Goal: Task Accomplishment & Management: Manage account settings

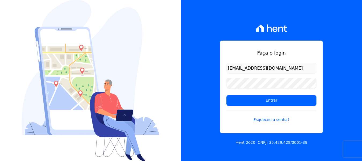
drag, startPoint x: 280, startPoint y: 69, endPoint x: 216, endPoint y: 69, distance: 64.1
click at [216, 69] on div "Faça o login queziamendesjf@gmail.com Entrar Esqueceu a senha? Hent 2020. CNPJ:…" at bounding box center [271, 80] width 181 height 161
type input "[EMAIL_ADDRESS][DOMAIN_NAME]"
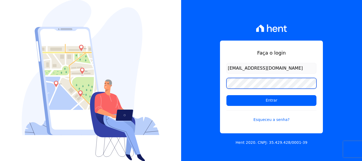
click at [220, 83] on div "Faça o login francianealvesb@outlook.com Entrar Esqueceu a senha? Hent 2020. CN…" at bounding box center [271, 80] width 181 height 161
click at [223, 84] on div "Faça o login francianealvesb@outlook.com Entrar Esqueceu a senha?" at bounding box center [271, 87] width 103 height 93
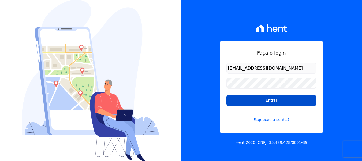
click at [242, 99] on input "Entrar" at bounding box center [272, 100] width 90 height 11
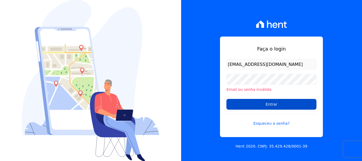
click at [247, 102] on input "Entrar" at bounding box center [272, 104] width 90 height 11
click at [241, 103] on input "Entrar" at bounding box center [272, 104] width 90 height 11
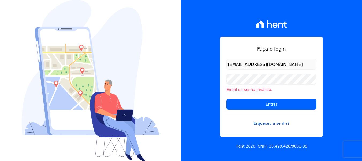
click at [274, 124] on link "Esqueceu a senha?" at bounding box center [272, 120] width 90 height 12
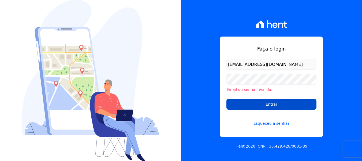
click at [245, 101] on input "Entrar" at bounding box center [272, 104] width 90 height 11
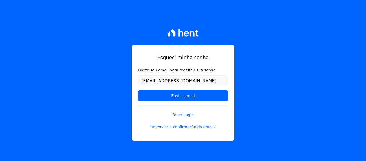
type input "[EMAIL_ADDRESS][DOMAIN_NAME]"
click at [125, 92] on div "Esqueci minha senha Digite seu email para redefinir sua senha [EMAIL_ADDRESS][D…" at bounding box center [183, 80] width 366 height 161
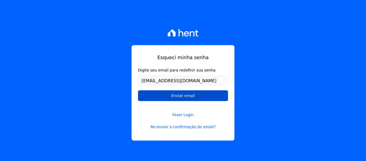
click at [158, 95] on input "Enviar email" at bounding box center [183, 95] width 90 height 11
click at [186, 97] on input "Enviar email" at bounding box center [183, 95] width 90 height 11
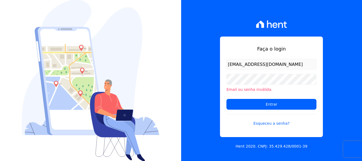
click at [274, 41] on div "Faça o login francianealvesb@outlook.com Email ou senha inválida. Entrar Esquec…" at bounding box center [271, 86] width 103 height 100
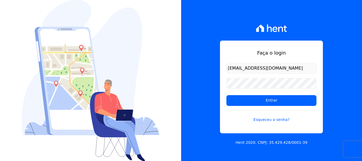
drag, startPoint x: 282, startPoint y: 70, endPoint x: 229, endPoint y: 70, distance: 53.4
click at [229, 70] on input "queziamendesjf@gmail.com" at bounding box center [272, 68] width 90 height 11
type input "H"
type input "h"
type input "[EMAIL_ADDRESS][DOMAIN_NAME]"
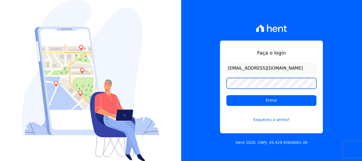
click at [217, 80] on div "Faça o login francianealvesb@outlook.com Entrar Esqueceu a senha? Hent 2020. CN…" at bounding box center [271, 80] width 181 height 161
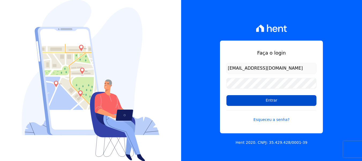
click at [244, 100] on input "Entrar" at bounding box center [272, 100] width 90 height 11
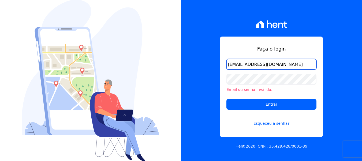
click at [256, 65] on input "[EMAIL_ADDRESS][DOMAIN_NAME]" at bounding box center [272, 64] width 90 height 11
type input "[EMAIL_ADDRESS][DOMAIN_NAME]"
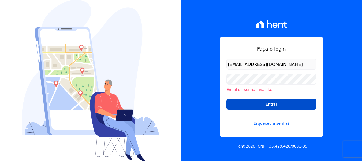
drag, startPoint x: 246, startPoint y: 103, endPoint x: 249, endPoint y: 103, distance: 3.0
click at [246, 103] on input "Entrar" at bounding box center [272, 104] width 90 height 11
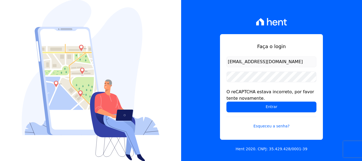
click at [317, 88] on form "francianealves@outlook.com O reCAPTCHA estava incorreto, por favor tente novame…" at bounding box center [272, 95] width 90 height 79
click at [230, 90] on div "O reCAPTCHA estava incorreto, por favor tente novamente." at bounding box center [272, 95] width 90 height 13
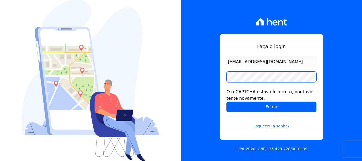
click at [225, 78] on div "Faça o login francianealves@outlook.com O reCAPTCHA estava incorreto, por favor…" at bounding box center [271, 86] width 103 height 105
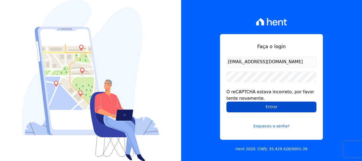
click at [242, 105] on input "Entrar" at bounding box center [272, 106] width 90 height 11
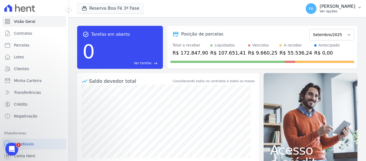
click at [359, 7] on icon "button" at bounding box center [360, 7] width 4 height 4
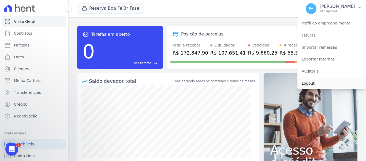
click at [316, 82] on link "Logout" at bounding box center [332, 83] width 69 height 10
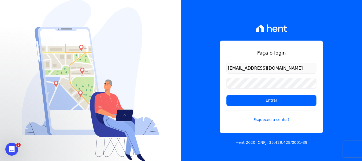
drag, startPoint x: 286, startPoint y: 70, endPoint x: 167, endPoint y: 46, distance: 121.5
click at [167, 46] on div "Faça o login queziamendesjf@gmail.com Entrar Esqueceu a senha? Hent 2020. CNPJ:…" at bounding box center [181, 80] width 362 height 161
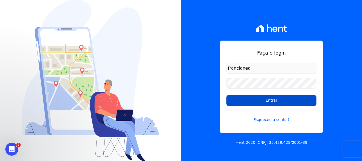
type input "[EMAIL_ADDRESS][DOMAIN_NAME]"
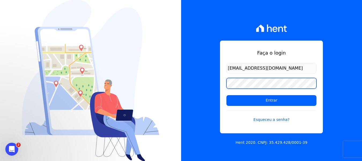
click at [217, 82] on div "Faça o login francianealvesb@outlook.com Entrar Esqueceu a senha? Hent 2020. CN…" at bounding box center [271, 80] width 181 height 161
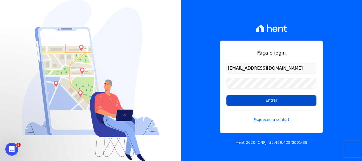
click at [239, 100] on input "Entrar" at bounding box center [272, 100] width 90 height 11
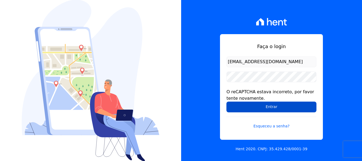
drag, startPoint x: 246, startPoint y: 108, endPoint x: 244, endPoint y: 105, distance: 2.9
click at [245, 108] on input "Entrar" at bounding box center [272, 106] width 90 height 11
